Goal: Subscribe to service/newsletter

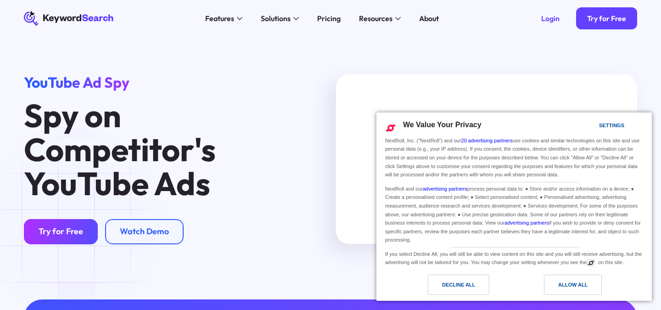
click at [73, 221] on link "Try for Free" at bounding box center [61, 232] width 74 height 26
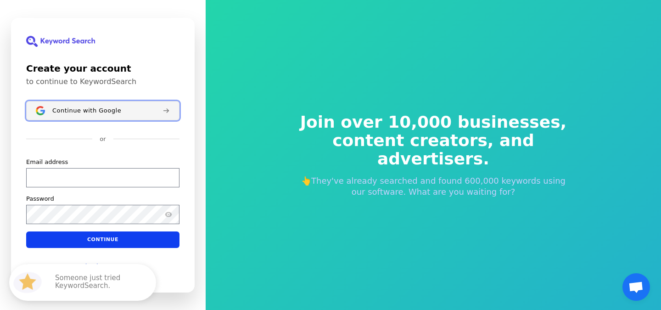
click at [127, 114] on button "Continue with Google" at bounding box center [102, 110] width 153 height 19
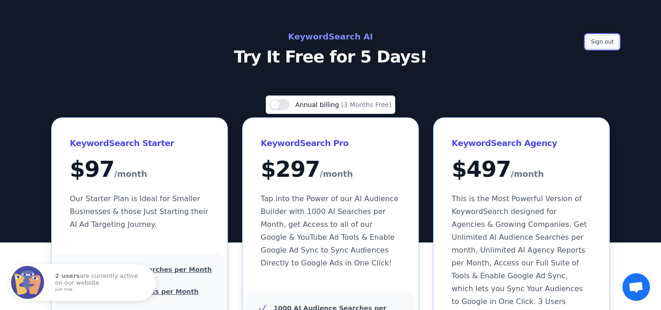
click at [604, 35] on button "Sign out" at bounding box center [602, 42] width 33 height 14
